Goal: Task Accomplishment & Management: Manage account settings

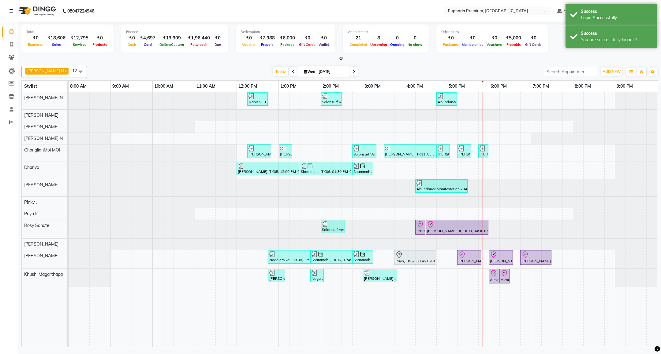
click at [510, 67] on div "[DATE] [DATE]" at bounding box center [315, 71] width 451 height 9
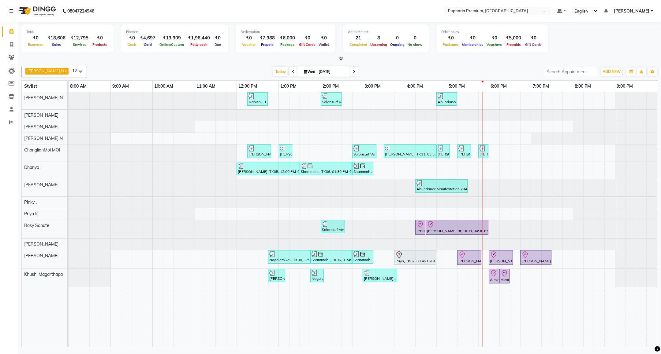
click at [641, 14] on span "[PERSON_NAME]" at bounding box center [631, 11] width 35 height 6
click at [617, 44] on link "Sign out" at bounding box center [621, 41] width 56 height 9
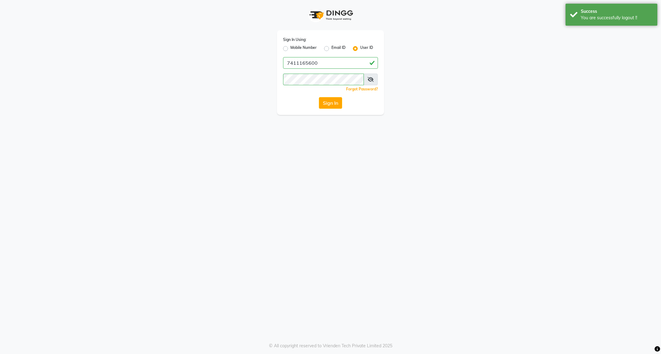
click at [289, 46] on div "Mobile Number" at bounding box center [300, 48] width 34 height 7
click at [290, 49] on label "Mobile Number" at bounding box center [303, 48] width 26 height 7
click at [290, 49] on input "Mobile Number" at bounding box center [292, 47] width 4 height 4
radio input "true"
radio input "false"
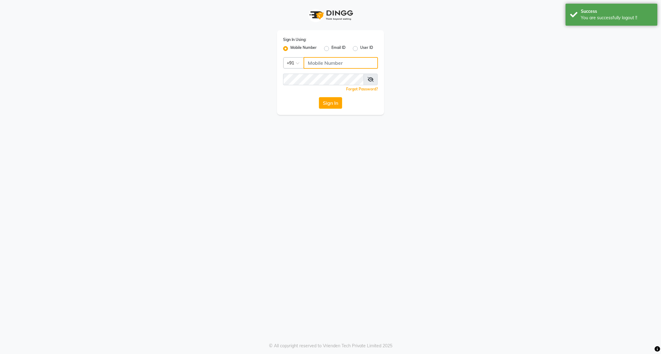
click at [318, 63] on input "Username" at bounding box center [340, 63] width 74 height 12
type input "8884568139"
click at [328, 103] on button "Sign In" at bounding box center [330, 103] width 23 height 12
